Goal: Information Seeking & Learning: Learn about a topic

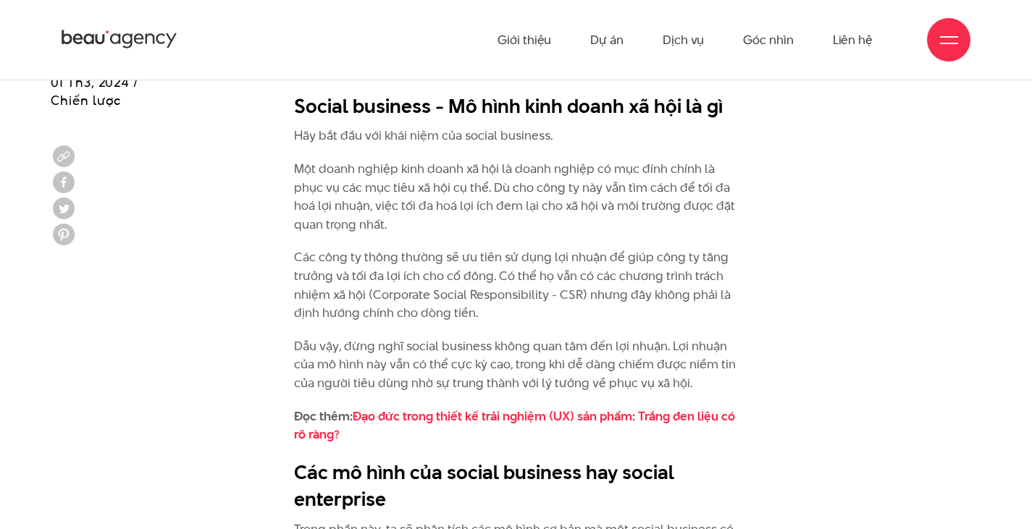
scroll to position [1443, 0]
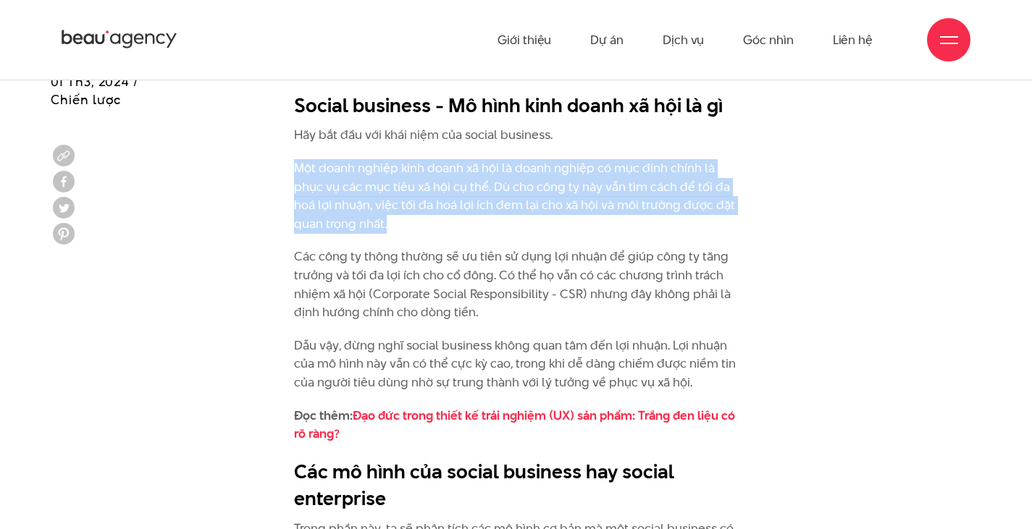
drag, startPoint x: 292, startPoint y: 167, endPoint x: 395, endPoint y: 222, distance: 117.3
copy p "Một doanh nghiệp kinh doanh xã hội là doanh nghiệp có mục đính chính là phục vụ…"
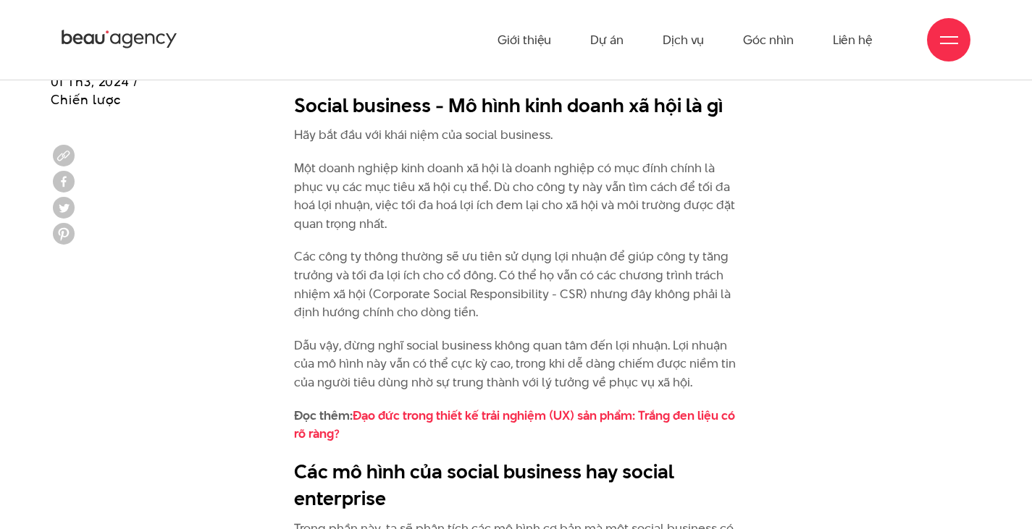
click at [603, 321] on p "Các công ty thông thường sẽ ưu tiên sử dụng lợi nhuận để giúp công ty tăng trưở…" at bounding box center [516, 285] width 444 height 74
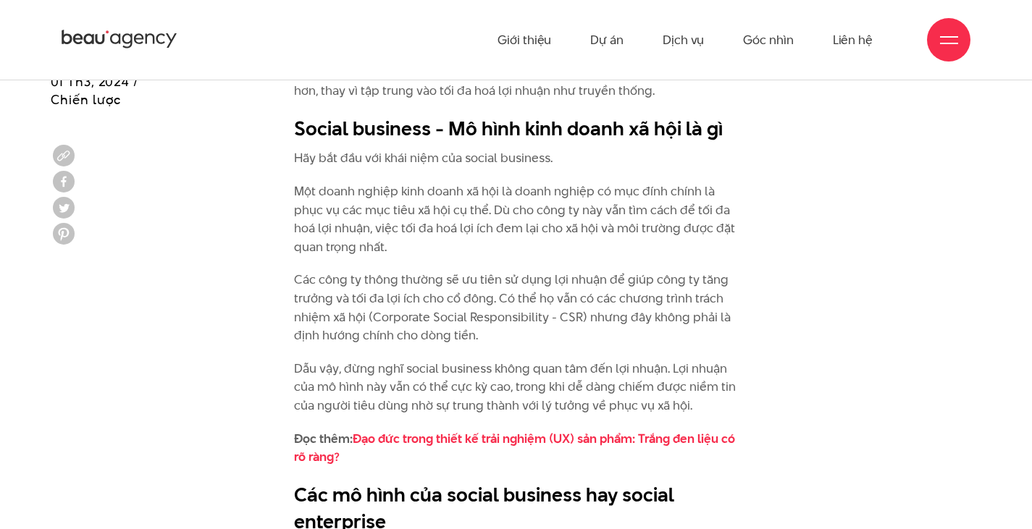
scroll to position [1419, 0]
drag, startPoint x: 487, startPoint y: 320, endPoint x: 535, endPoint y: 316, distance: 48.6
click at [535, 316] on p "Các công ty thông thường sẽ ưu tiên sử dụng lợi nhuận để giúp công ty tăng trưở…" at bounding box center [516, 309] width 444 height 74
click at [564, 316] on p "Các công ty thông thường sẽ ưu tiên sử dụng lợi nhuận để giúp công ty tăng trưở…" at bounding box center [516, 309] width 444 height 74
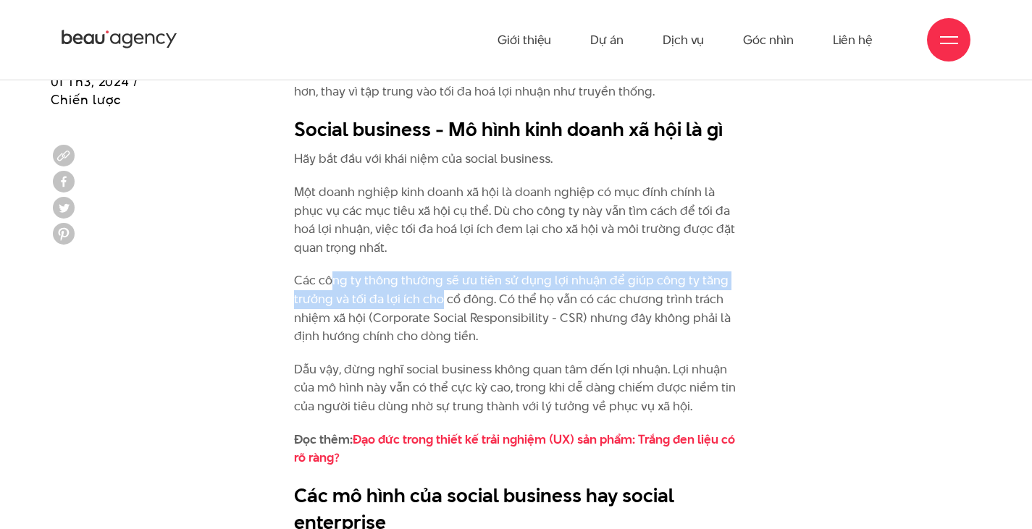
drag, startPoint x: 345, startPoint y: 285, endPoint x: 442, endPoint y: 308, distance: 99.9
click at [440, 308] on p "Các công ty thông thường sẽ ưu tiên sử dụng lợi nhuận để giúp công ty tăng trưở…" at bounding box center [516, 309] width 444 height 74
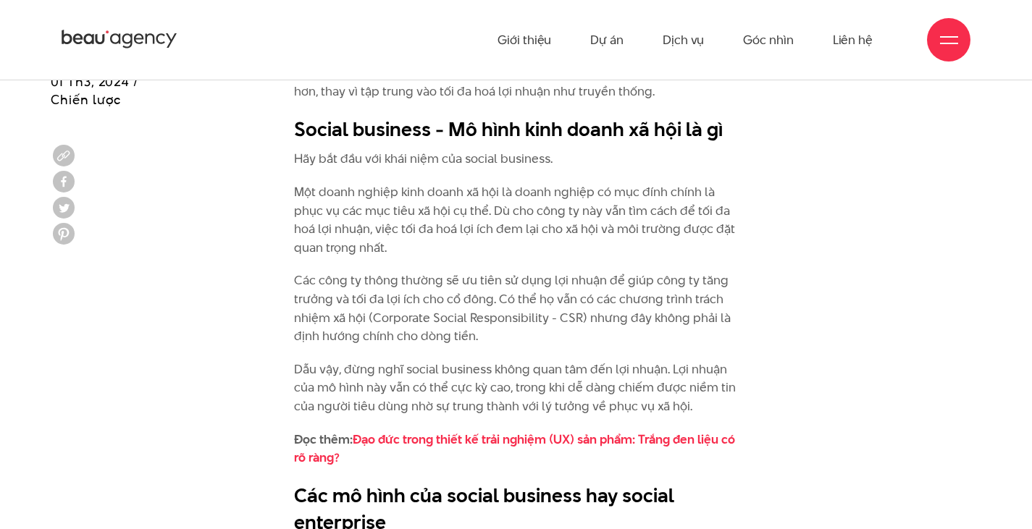
click at [500, 309] on p "Các công ty thông thường sẽ ưu tiên sử dụng lợi nhuận để giúp công ty tăng trưở…" at bounding box center [516, 309] width 444 height 74
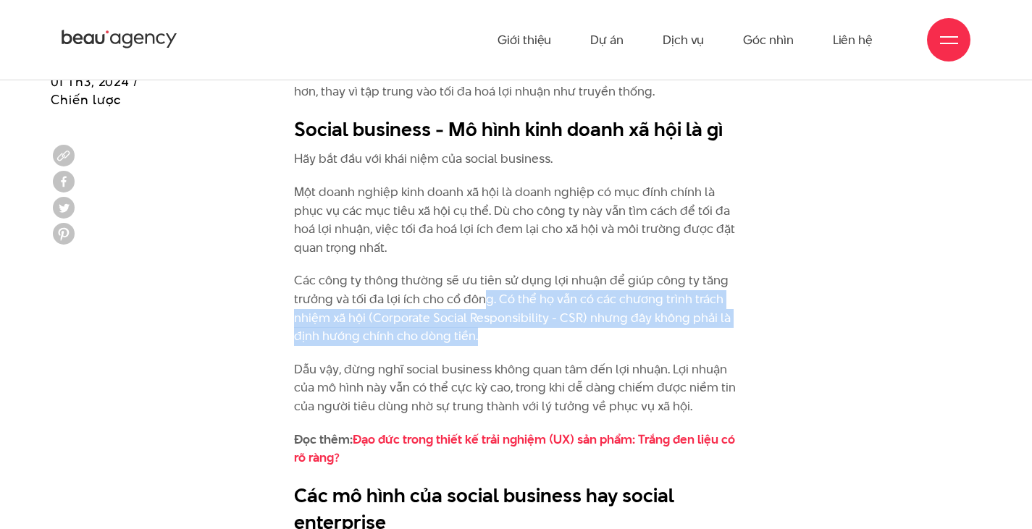
drag, startPoint x: 484, startPoint y: 301, endPoint x: 522, endPoint y: 335, distance: 50.3
click at [522, 335] on p "Các công ty thông thường sẽ ưu tiên sử dụng lợi nhuận để giúp công ty tăng trưở…" at bounding box center [516, 309] width 444 height 74
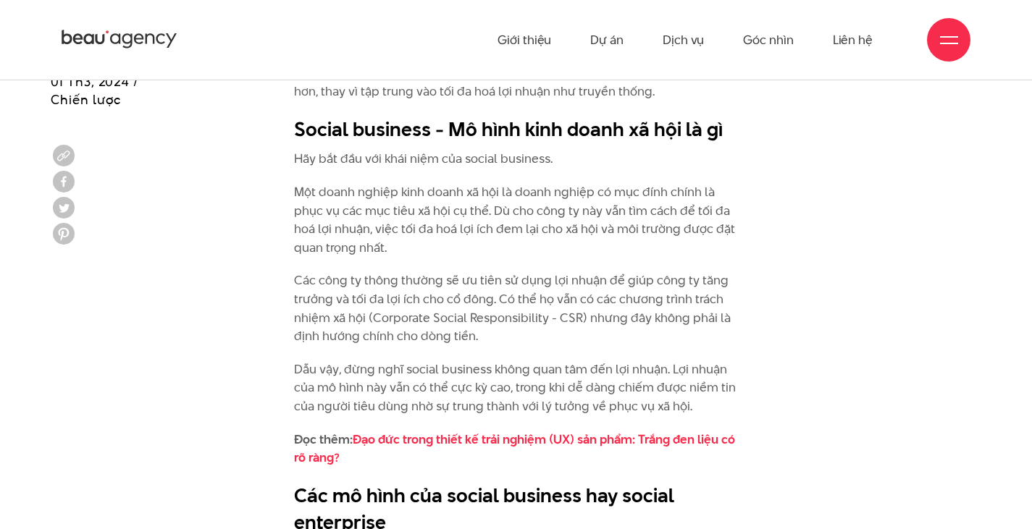
click at [375, 295] on p "Các công ty thông thường sẽ ưu tiên sử dụng lợi nhuận để giúp công ty tăng trưở…" at bounding box center [516, 309] width 444 height 74
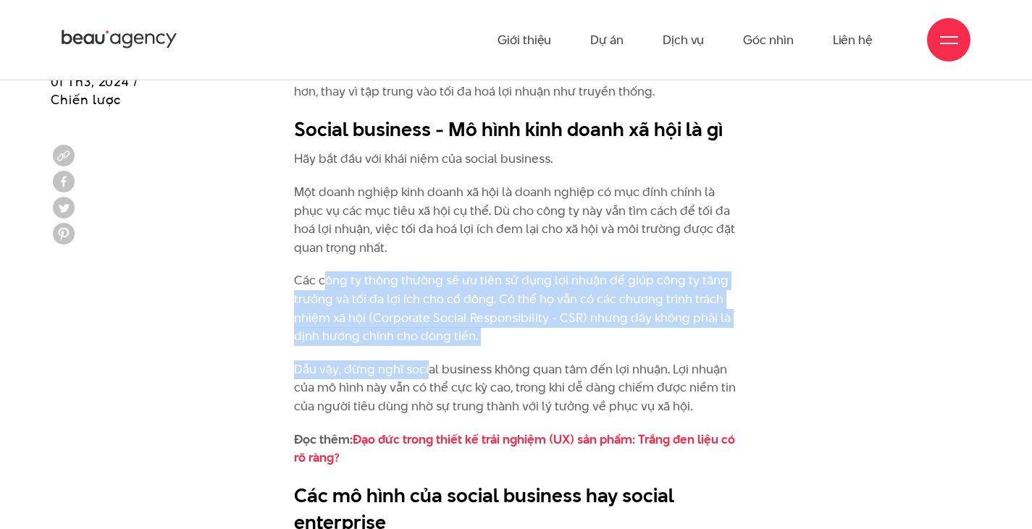
drag, startPoint x: 322, startPoint y: 286, endPoint x: 424, endPoint y: 374, distance: 135.0
click at [442, 296] on p "Các công ty thông thường sẽ ưu tiên sử dụng lợi nhuận để giúp công ty tăng trưở…" at bounding box center [516, 309] width 444 height 74
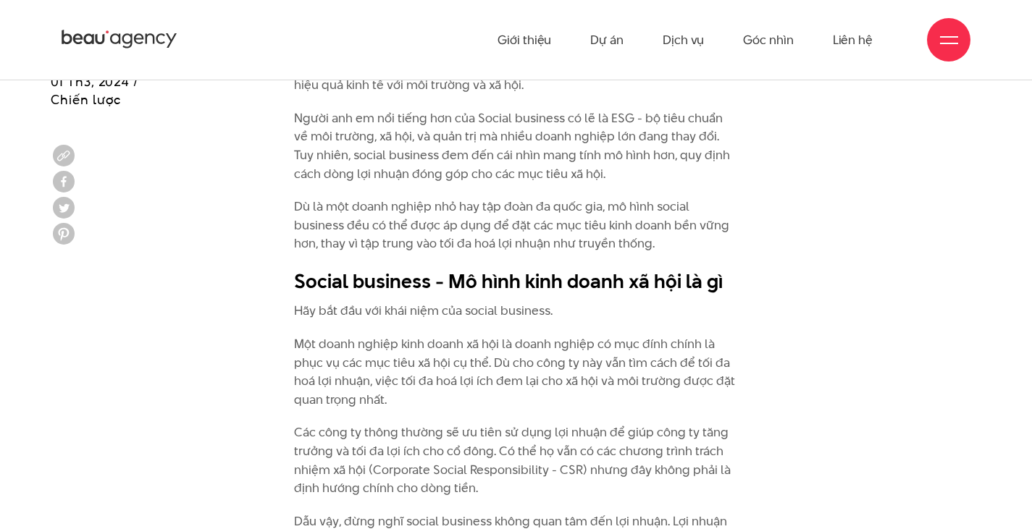
scroll to position [1043, 0]
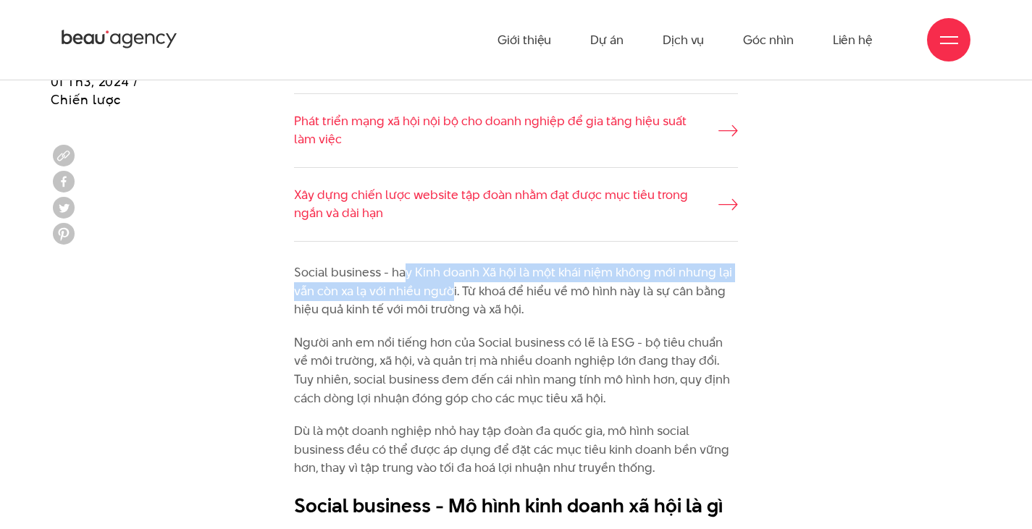
drag, startPoint x: 404, startPoint y: 274, endPoint x: 452, endPoint y: 296, distance: 52.8
click at [452, 296] on p "Social business - hay Kinh doanh Xã hội là một khái niệm không mới nhưng lại vẫ…" at bounding box center [516, 292] width 444 height 56
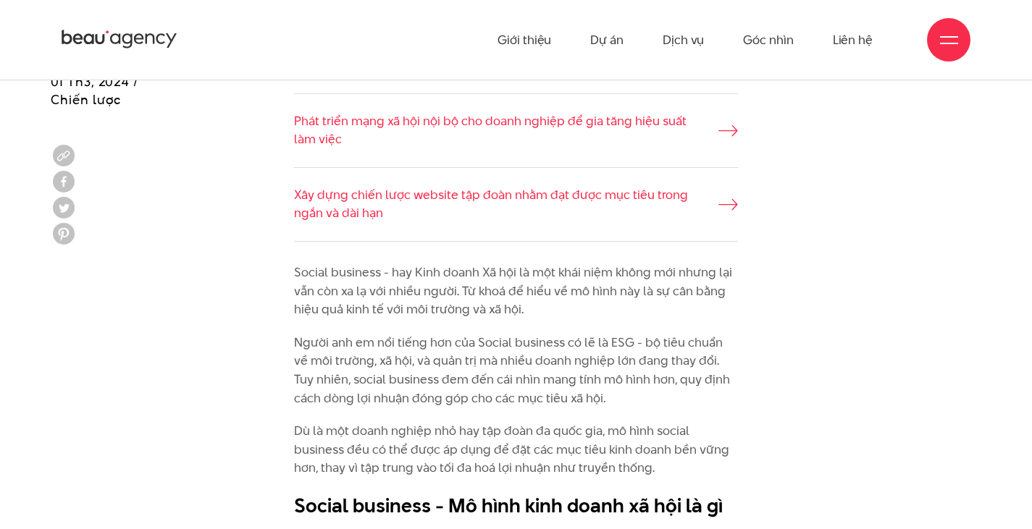
click at [455, 363] on p "Người anh em nổi tiếng hơn của Social business có lẽ là ESG - bộ tiêu chuẩn về …" at bounding box center [516, 371] width 444 height 74
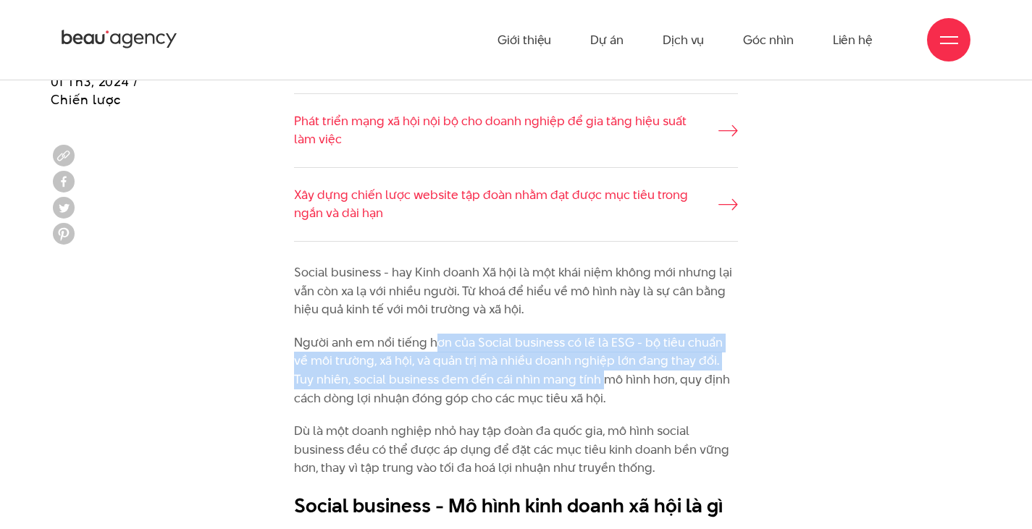
drag, startPoint x: 437, startPoint y: 347, endPoint x: 584, endPoint y: 372, distance: 148.4
click at [584, 372] on p "Người anh em nổi tiếng hơn của Social business có lẽ là ESG - bộ tiêu chuẩn về …" at bounding box center [516, 371] width 444 height 74
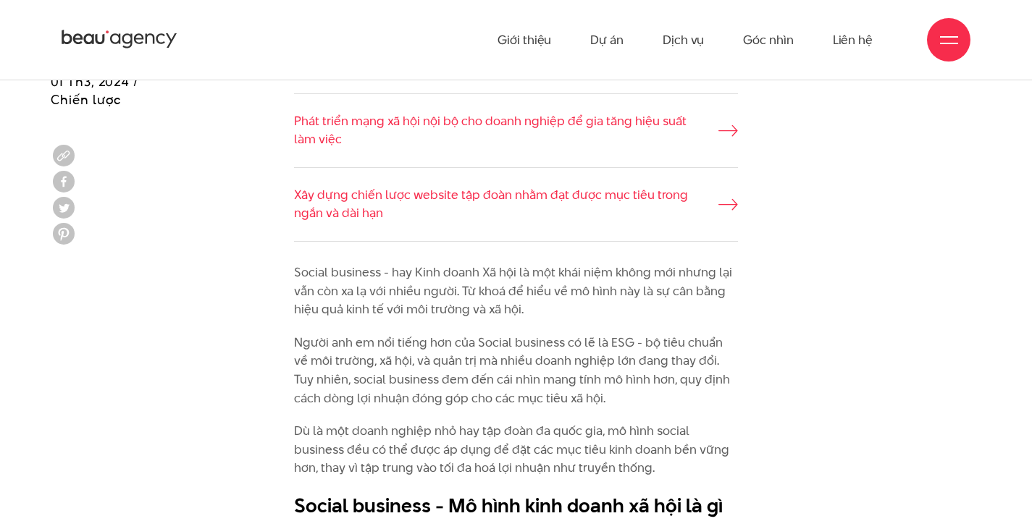
click at [634, 390] on p "Người anh em nổi tiếng hơn của Social business có lẽ là ESG - bộ tiêu chuẩn về …" at bounding box center [516, 371] width 444 height 74
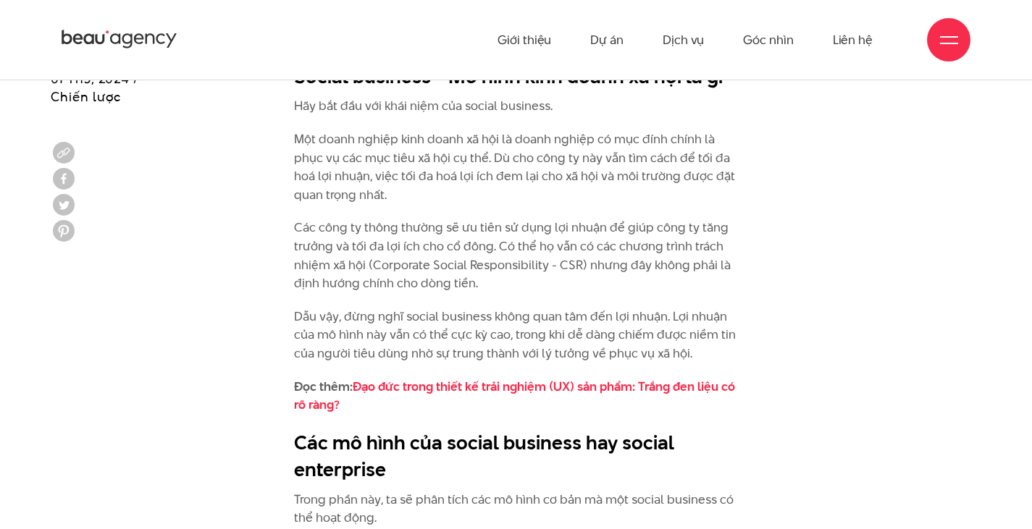
scroll to position [1468, 0]
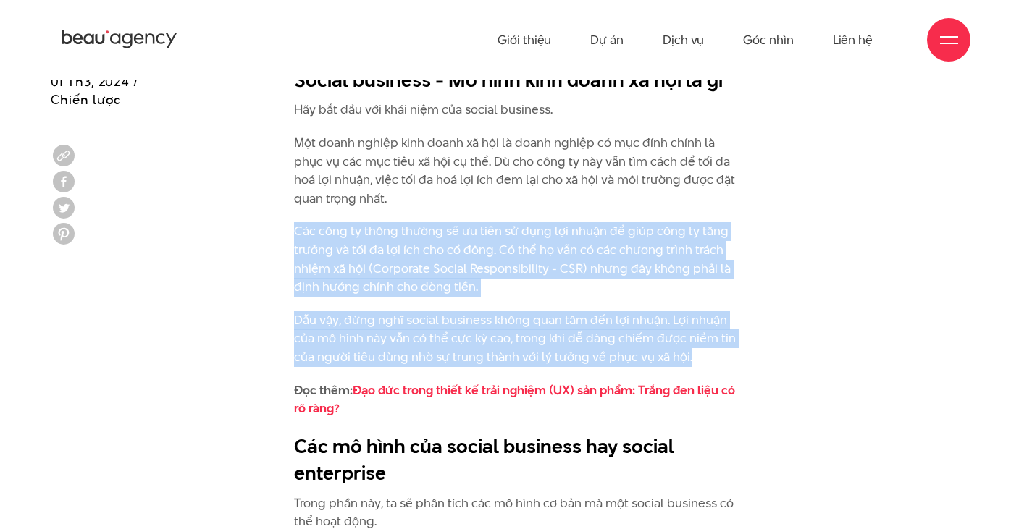
drag, startPoint x: 293, startPoint y: 234, endPoint x: 697, endPoint y: 355, distance: 422.4
copy div "Các công ty thông thường sẽ ưu tiên sử dụng lợi nhuận để giúp công ty tăng trưở…"
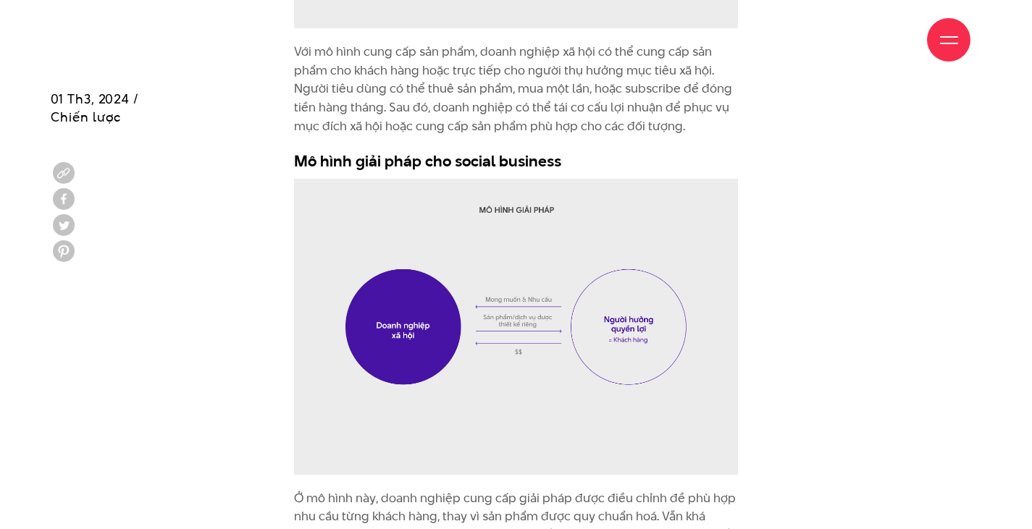
scroll to position [2338, 0]
